Goal: Find specific page/section

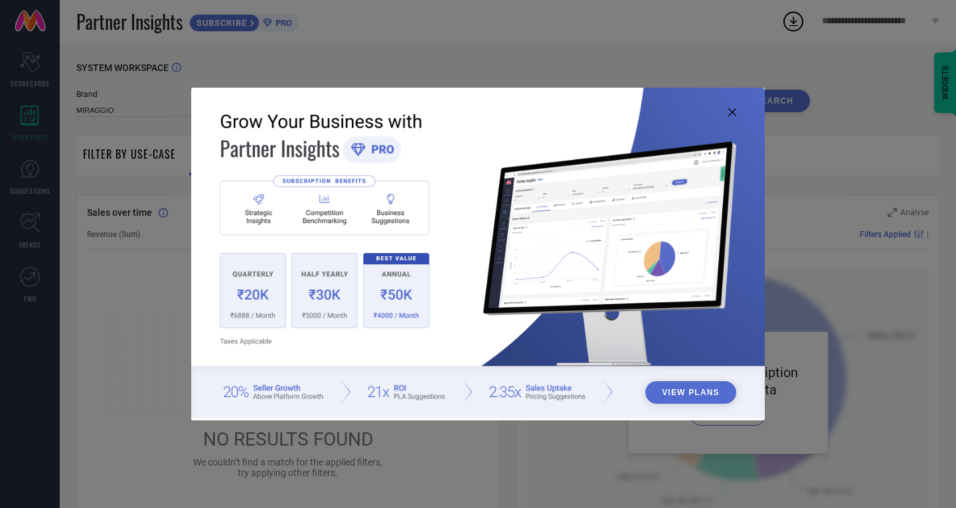
click at [732, 114] on icon at bounding box center [733, 112] width 8 height 8
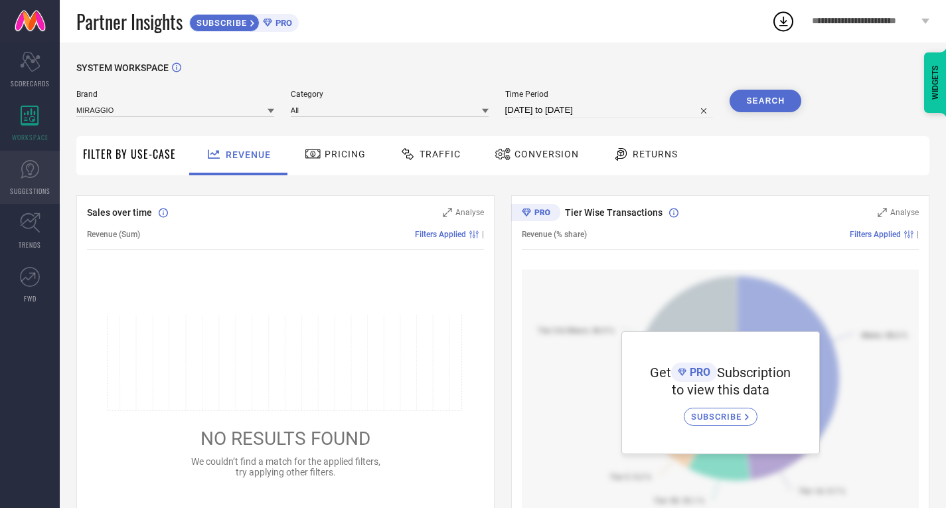
click at [38, 176] on icon at bounding box center [30, 169] width 20 height 20
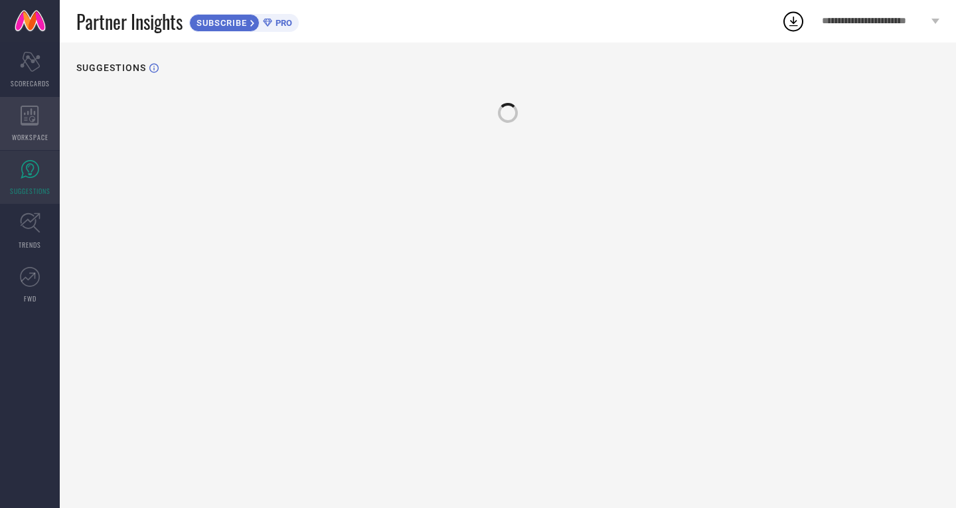
click at [25, 122] on icon at bounding box center [30, 116] width 19 height 20
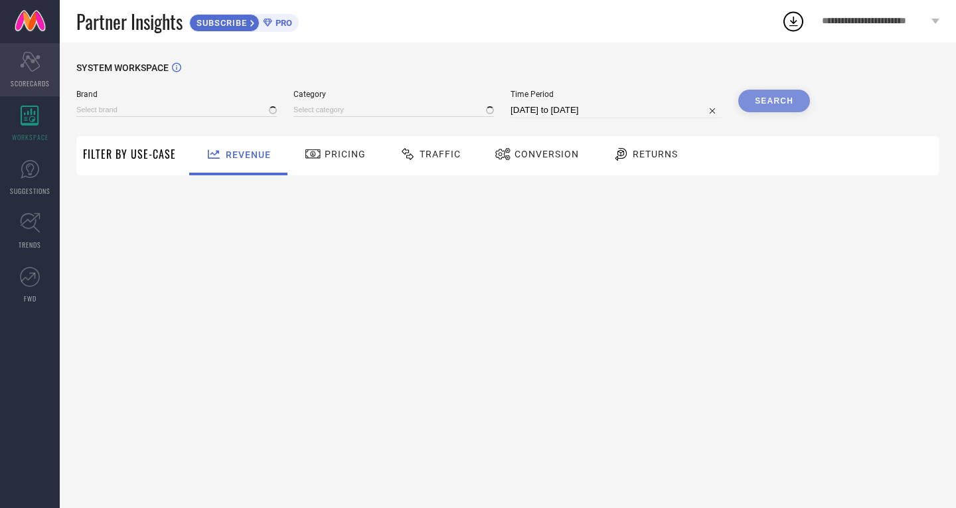
click at [27, 71] on icon "Scorecard" at bounding box center [30, 62] width 21 height 20
